Goal: Task Accomplishment & Management: Complete application form

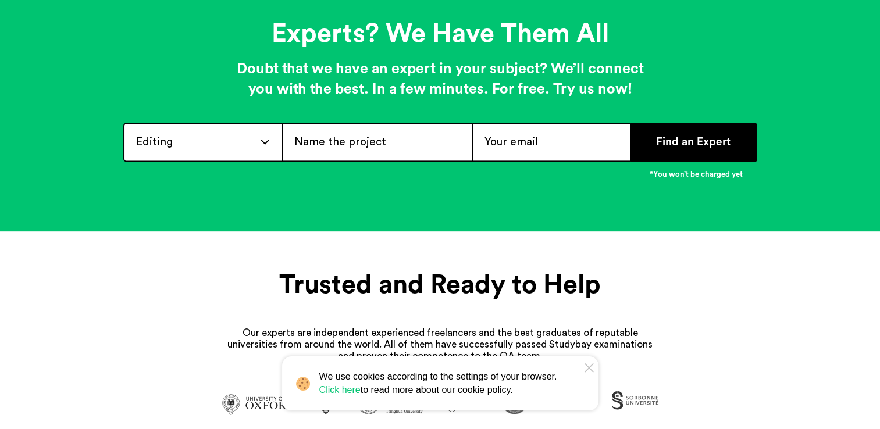
scroll to position [1430, 0]
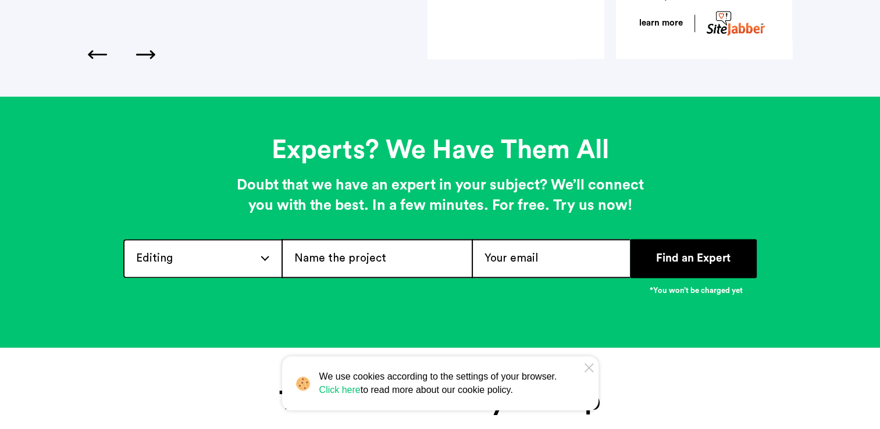
click at [260, 244] on div "Editing Admission / Scholarship Essay Annotated Bibliography Application Essay …" at bounding box center [202, 258] width 158 height 39
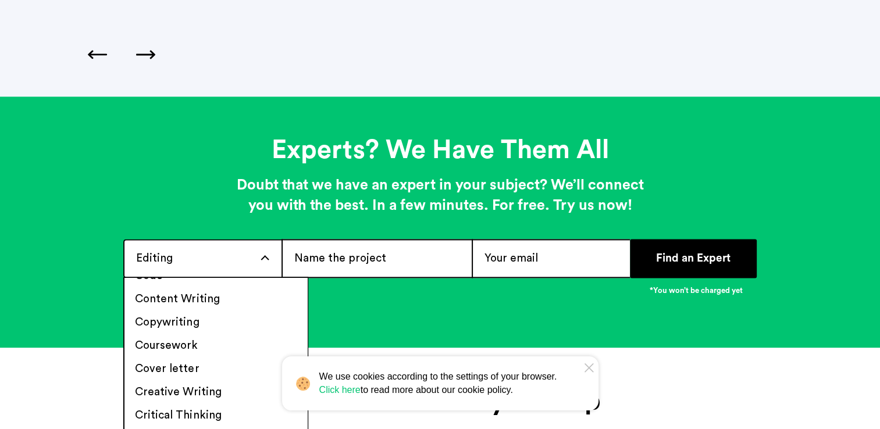
scroll to position [245, 0]
click at [209, 338] on li "Coursework" at bounding box center [215, 346] width 183 height 23
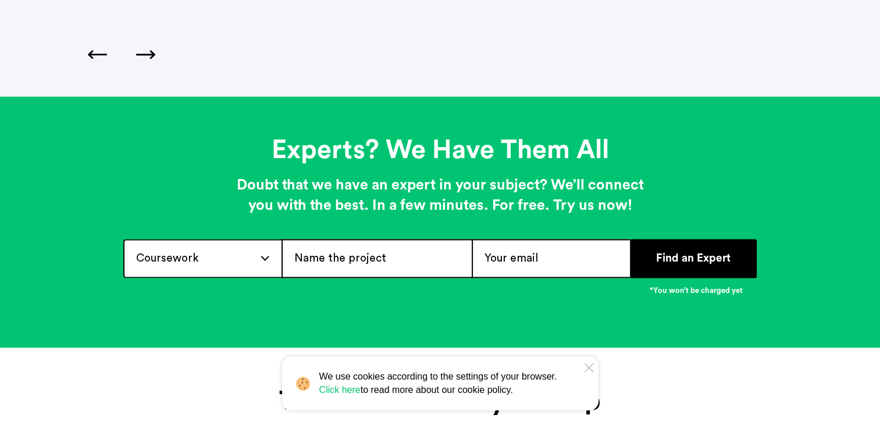
click at [427, 255] on input "text" at bounding box center [376, 258] width 190 height 39
type input "M"
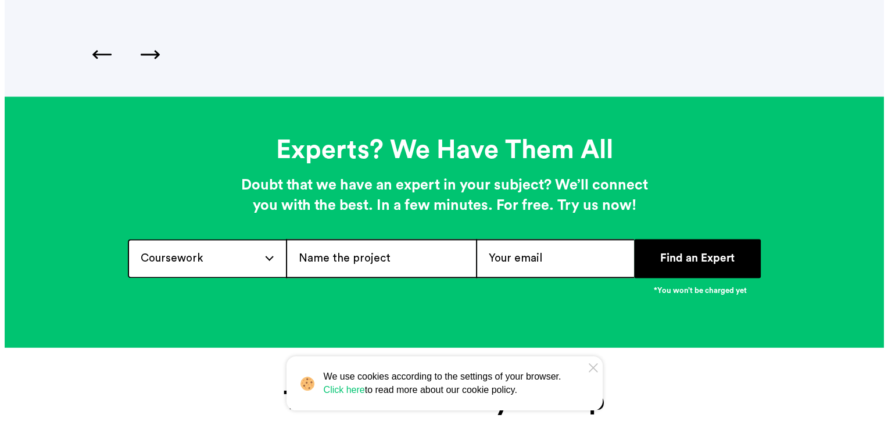
scroll to position [1433, 0]
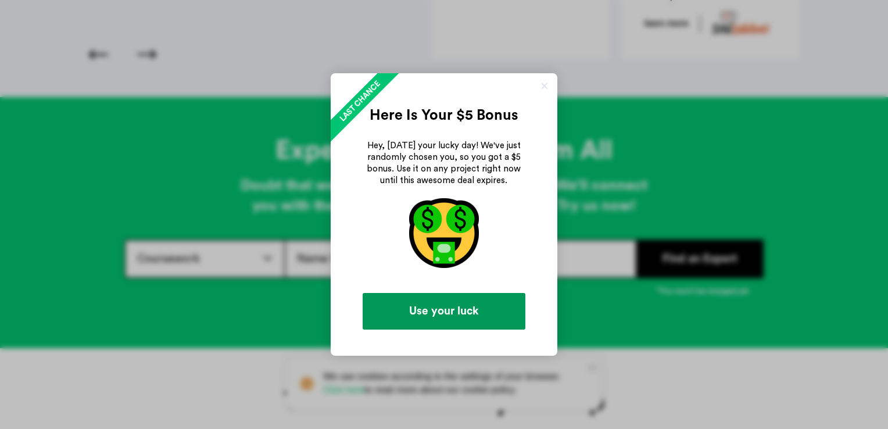
click at [460, 313] on link "Use your luck" at bounding box center [444, 311] width 163 height 37
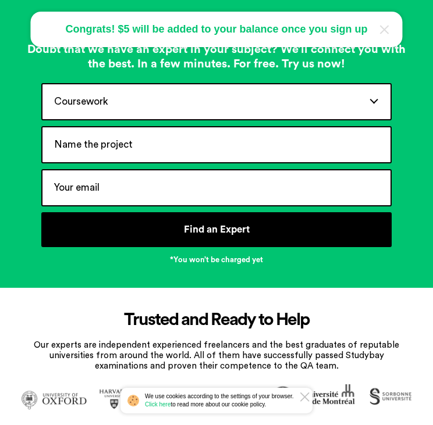
scroll to position [1393, 0]
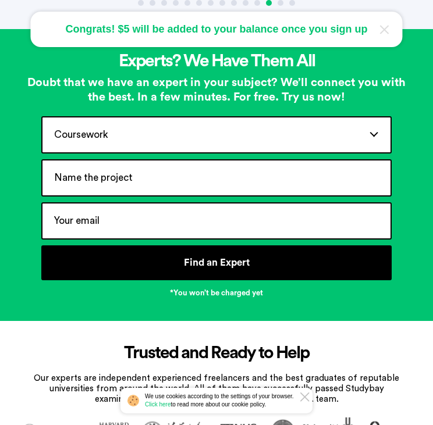
click at [167, 168] on input "text" at bounding box center [216, 177] width 351 height 37
type input "Strategic Management in Dynamic Enviroments"
click at [172, 212] on input "email" at bounding box center [216, 220] width 351 height 37
type input "[EMAIL_ADDRESS][DOMAIN_NAME]"
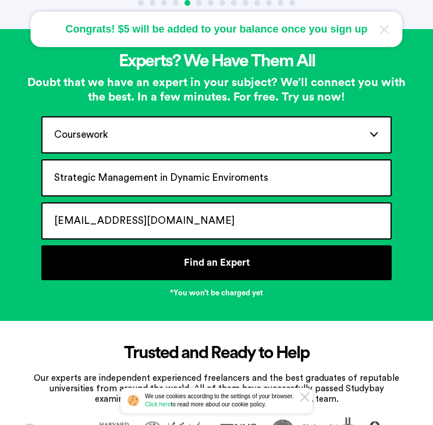
click at [169, 262] on button "Find an Expert" at bounding box center [216, 262] width 351 height 35
